Goal: Navigation & Orientation: Find specific page/section

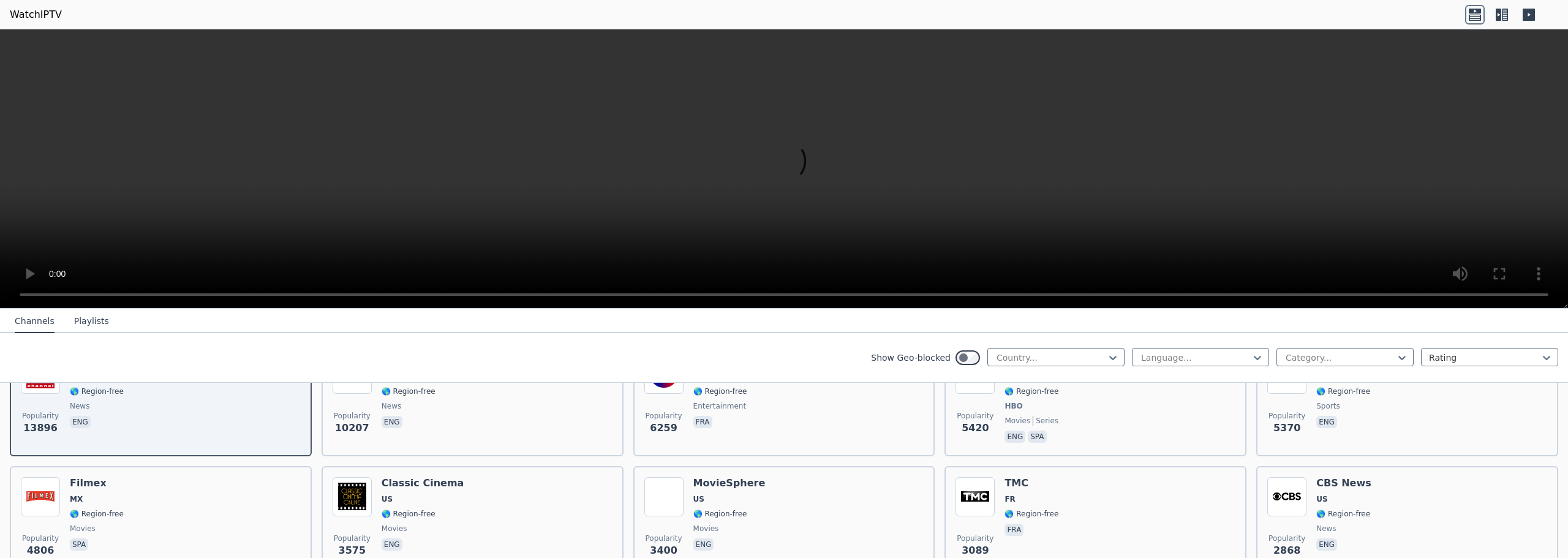
scroll to position [184, 0]
click at [1015, 363] on div at bounding box center [1050, 357] width 111 height 12
click at [770, 358] on div "Show Geo-blocked 206 results available. Use Up and Down to choose options, pres…" at bounding box center [784, 358] width 1568 height 50
click at [1352, 360] on div at bounding box center [1340, 357] width 111 height 12
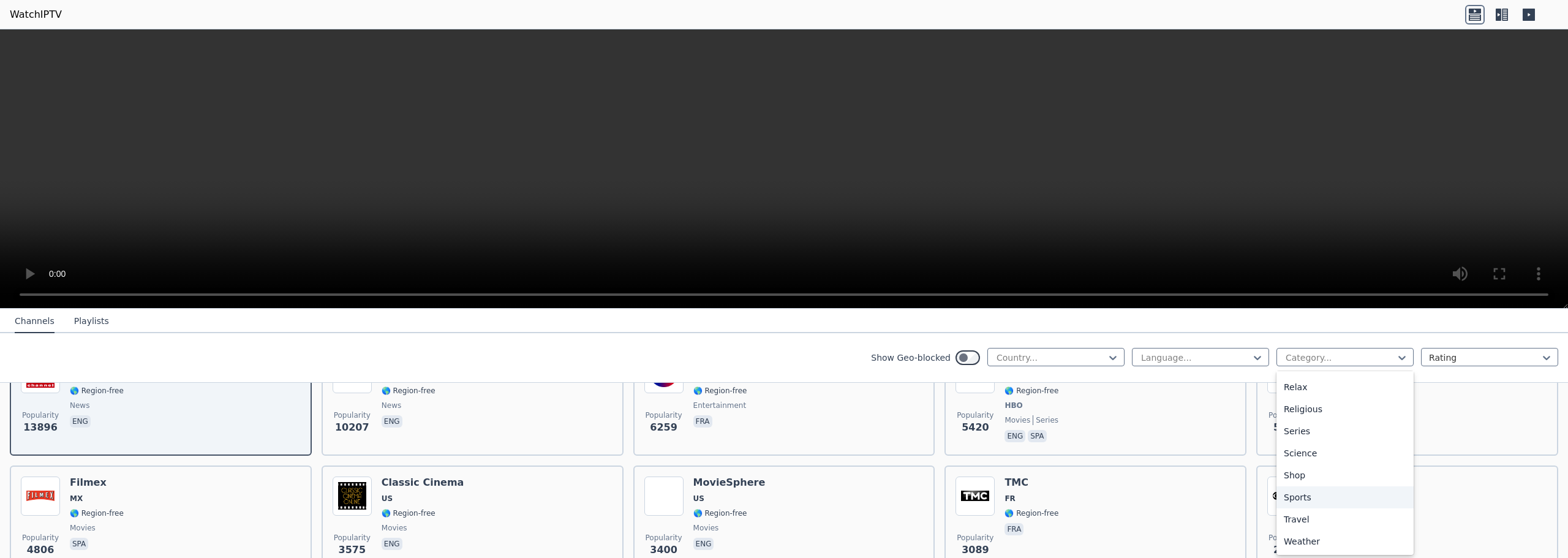
click at [1296, 498] on div "Sports" at bounding box center [1344, 497] width 137 height 22
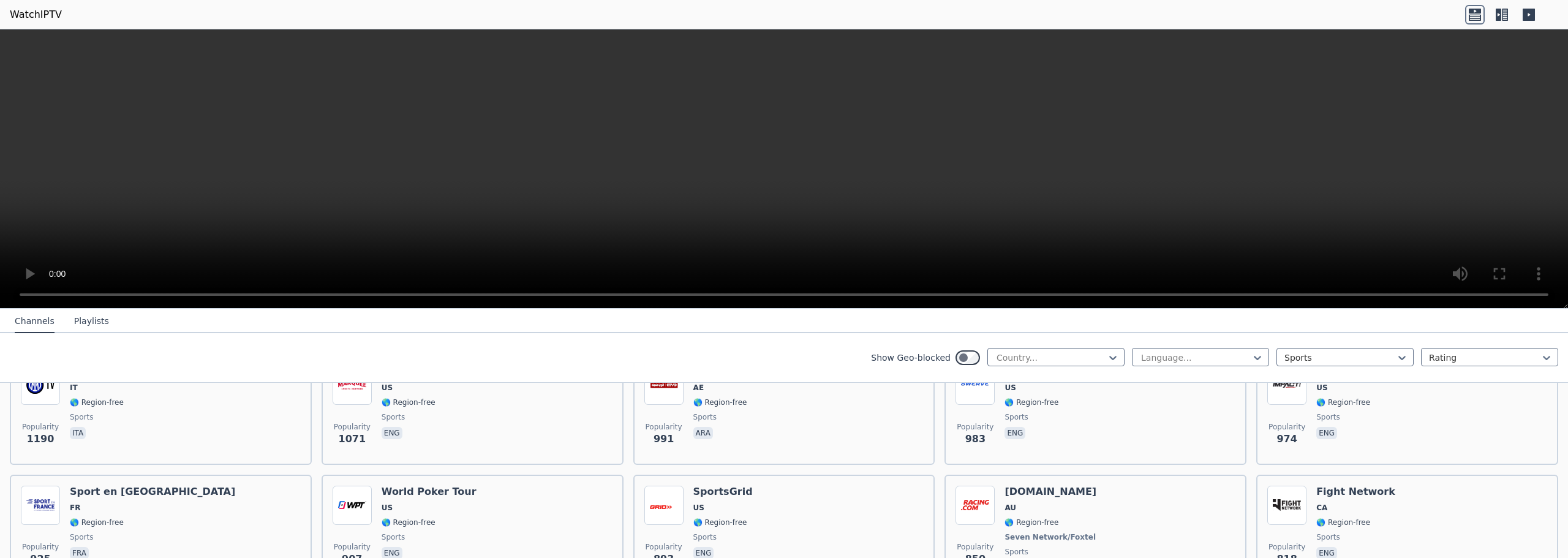
scroll to position [429, 0]
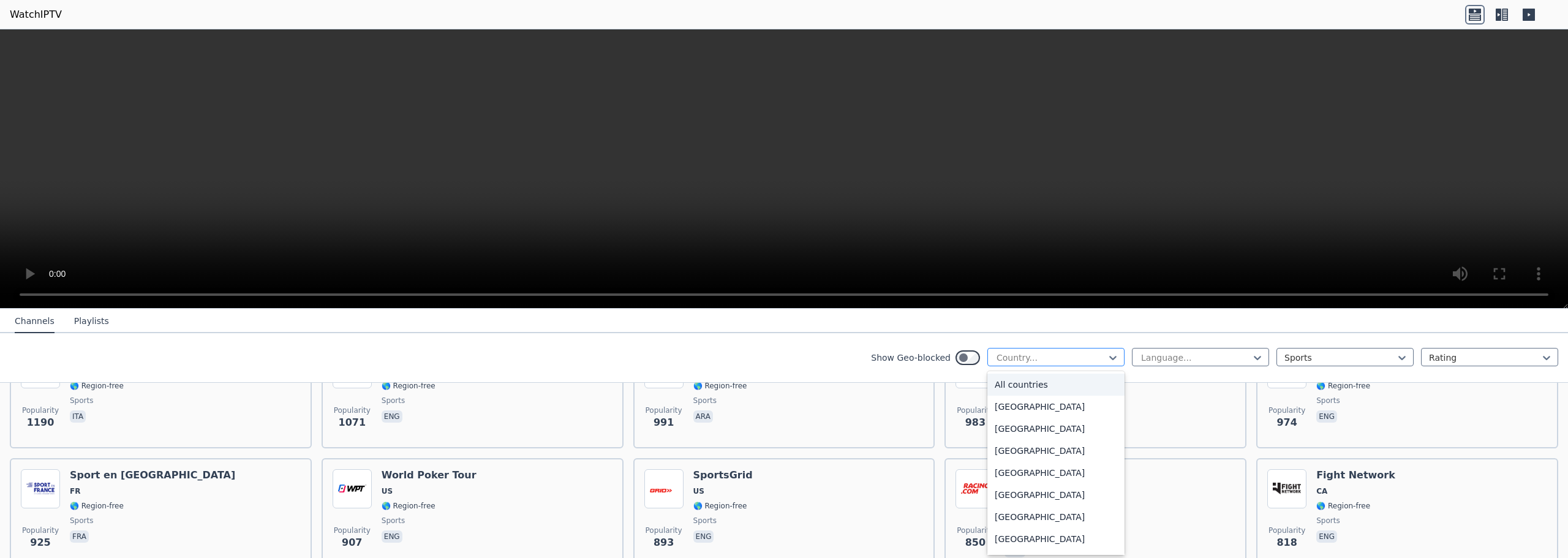
click at [1047, 360] on div at bounding box center [1050, 357] width 111 height 12
click at [1029, 526] on div "[GEOGRAPHIC_DATA]" at bounding box center [1056, 527] width 137 height 22
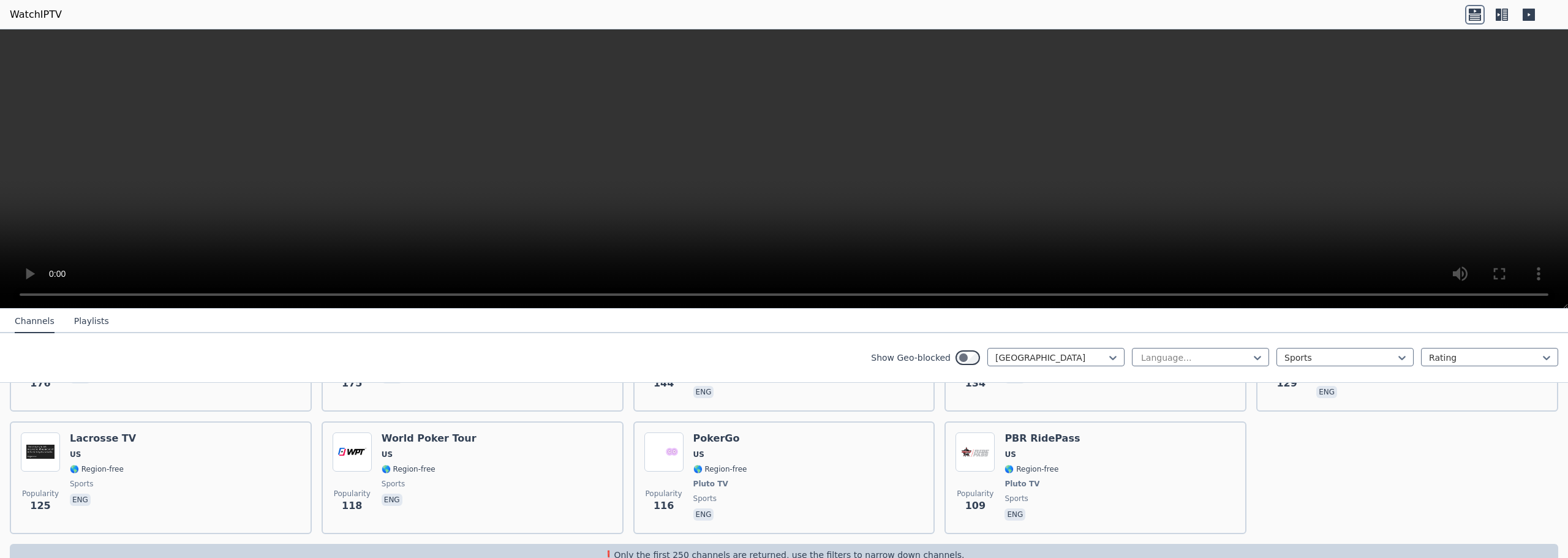
scroll to position [607, 0]
